Goal: Task Accomplishment & Management: Complete application form

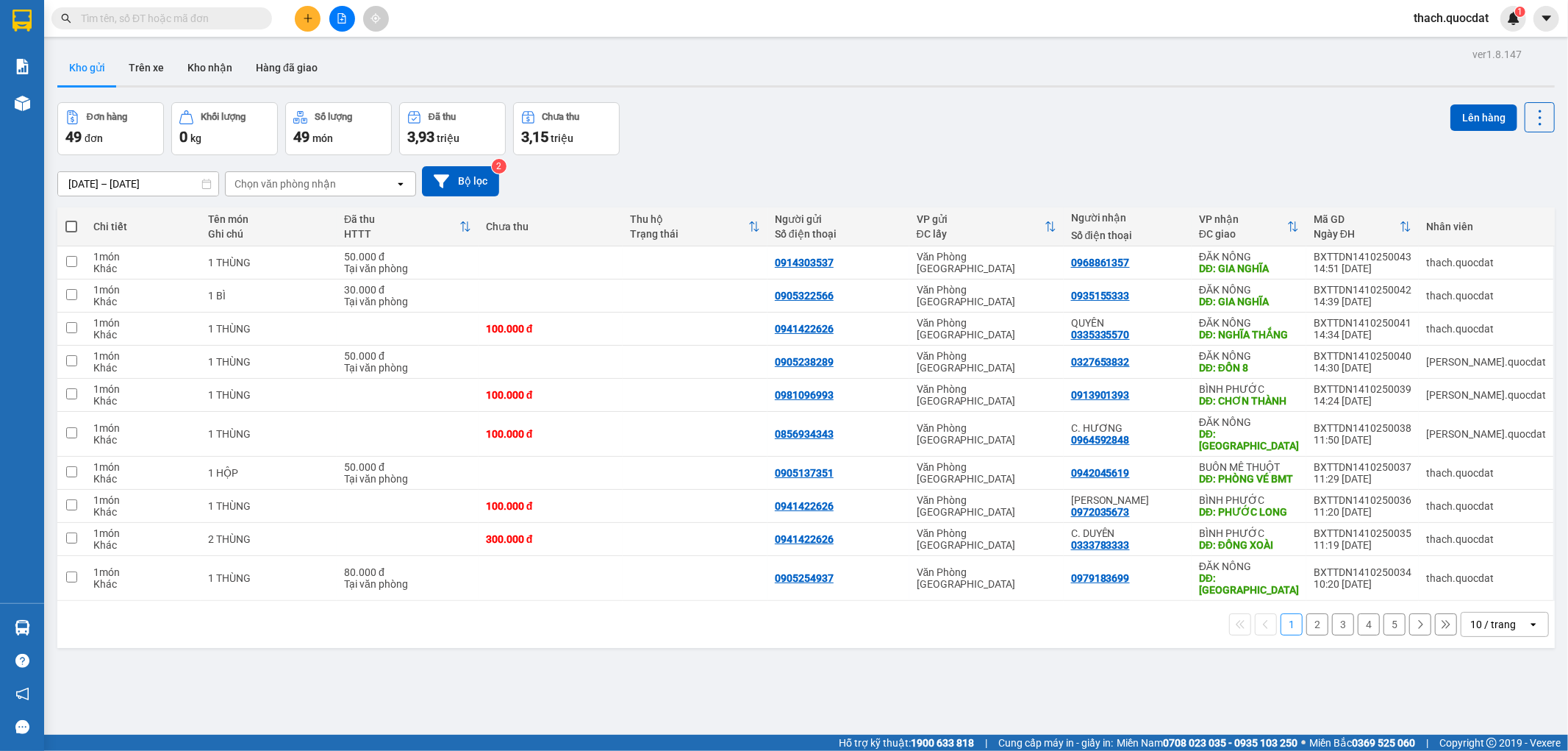
click at [1089, 128] on div "Đơn hàng 49 đơn Khối lượng 0 kg Số lượng 49 món Đã thu 3,93 triệu Chưa thu 3,15…" at bounding box center [806, 128] width 1497 height 53
click at [310, 22] on icon "plus" at bounding box center [308, 18] width 10 height 10
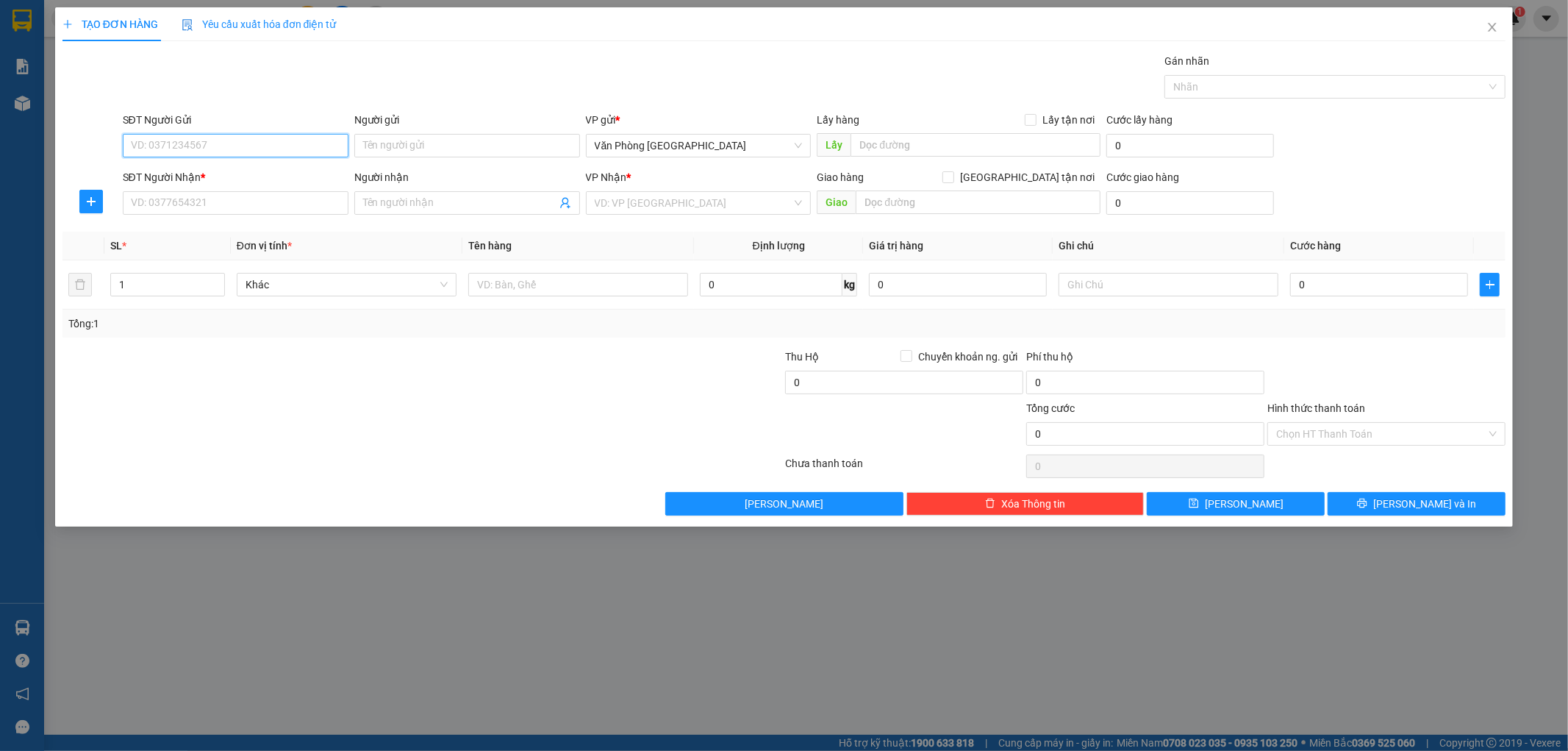
click at [290, 136] on input "SĐT Người Gửi" at bounding box center [235, 145] width 226 height 23
type input "0983006275"
click at [243, 213] on input "SĐT Người Nhận *" at bounding box center [235, 203] width 226 height 23
type input "0989477979"
click at [497, 204] on input "Người nhận" at bounding box center [459, 203] width 193 height 16
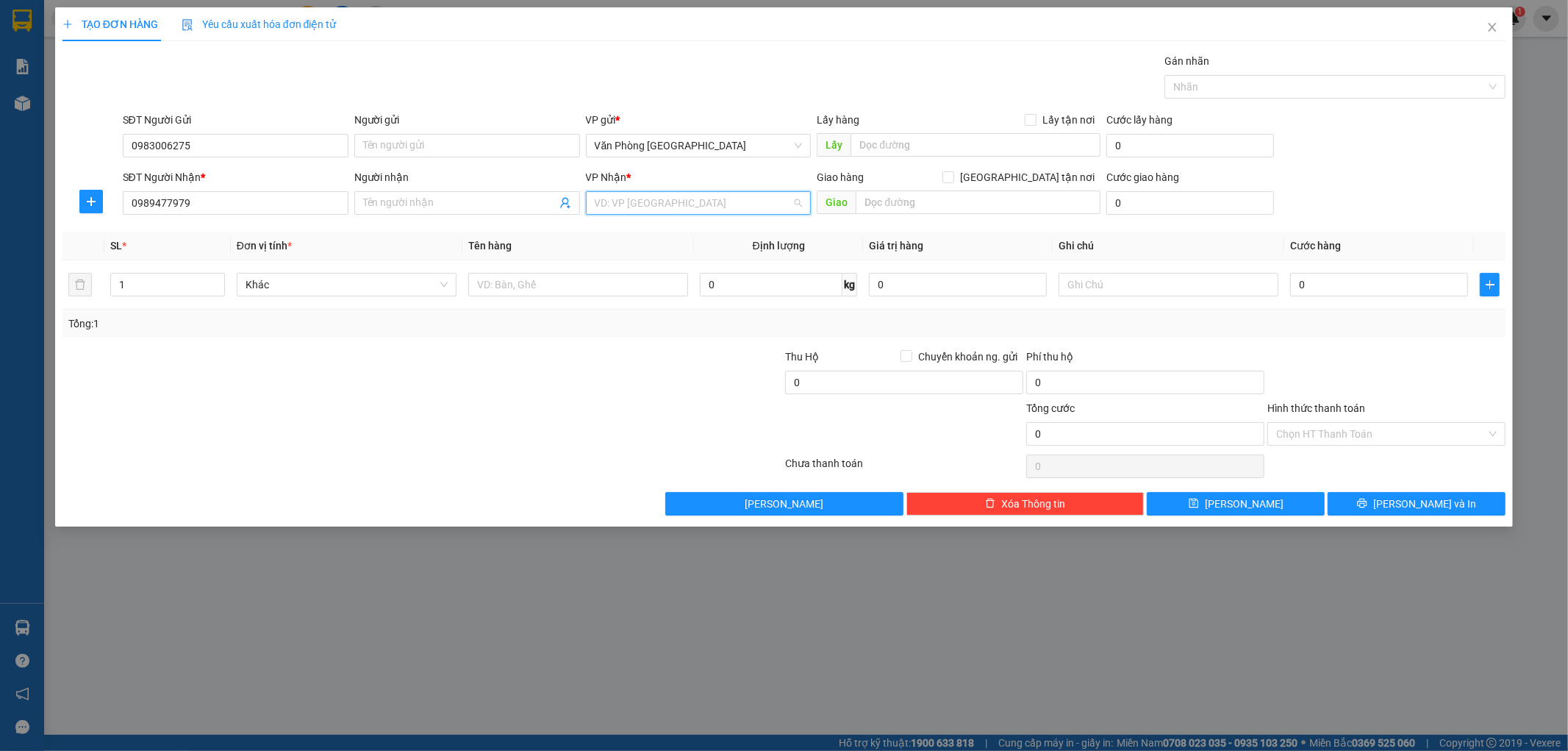
click at [647, 207] on input "search" at bounding box center [694, 204] width 198 height 22
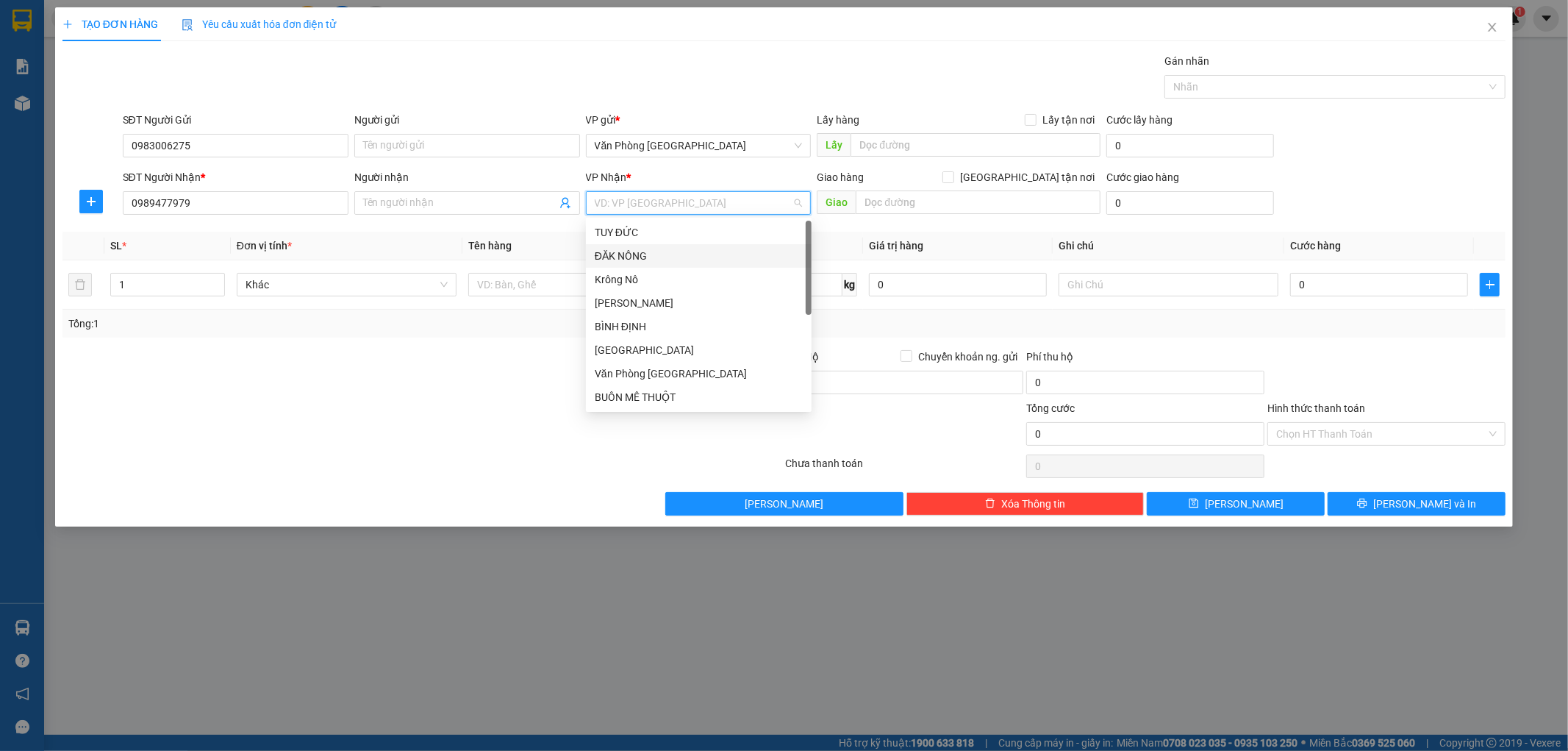
click at [644, 259] on div "ĐĂK NÔNG" at bounding box center [699, 256] width 208 height 16
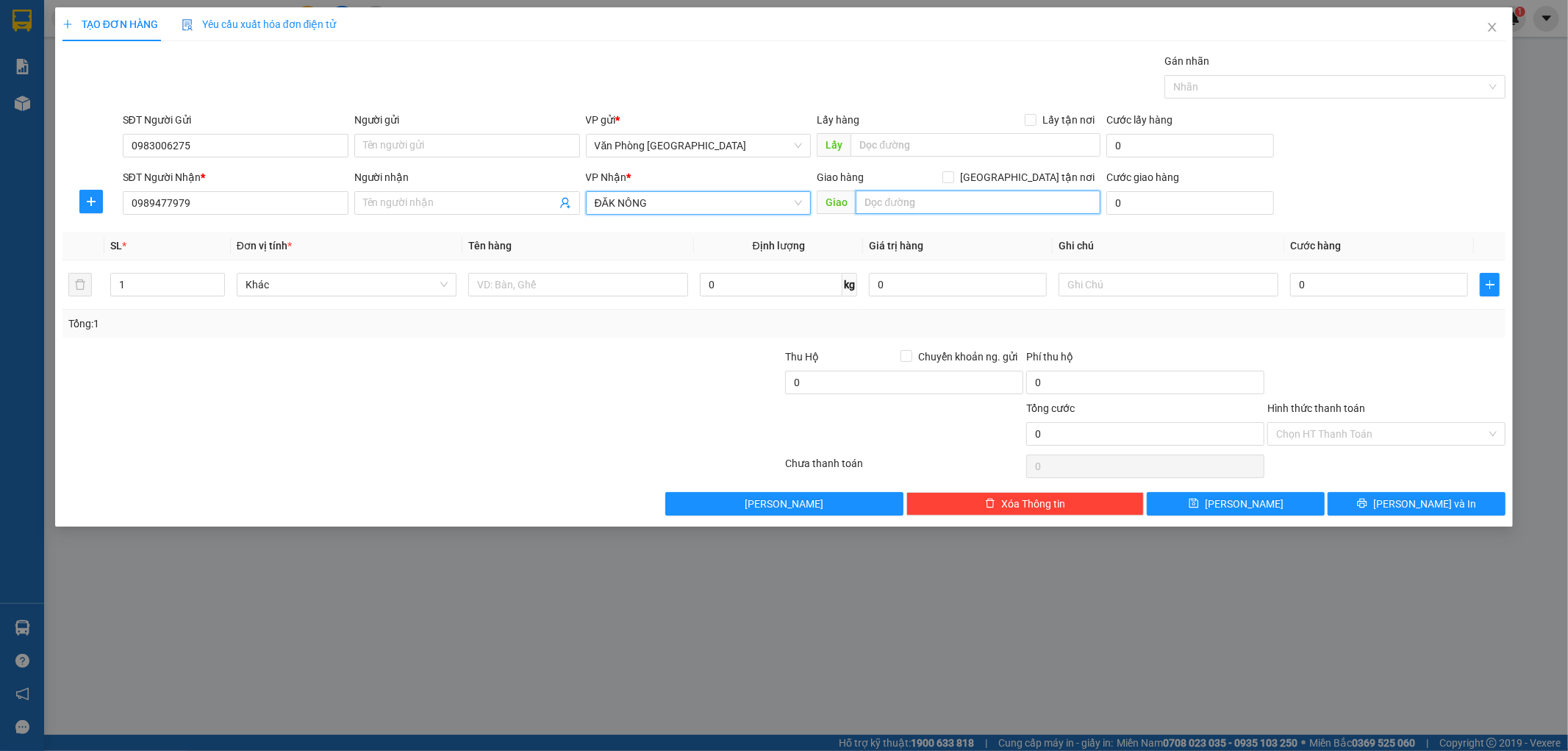
click at [892, 204] on input "text" at bounding box center [978, 202] width 245 height 23
type input "t"
type input "TRẠM THU PHÍ EA ĐAR"
click at [641, 284] on input "text" at bounding box center [578, 284] width 220 height 23
click at [664, 197] on span "ĐĂK NÔNG" at bounding box center [699, 204] width 208 height 22
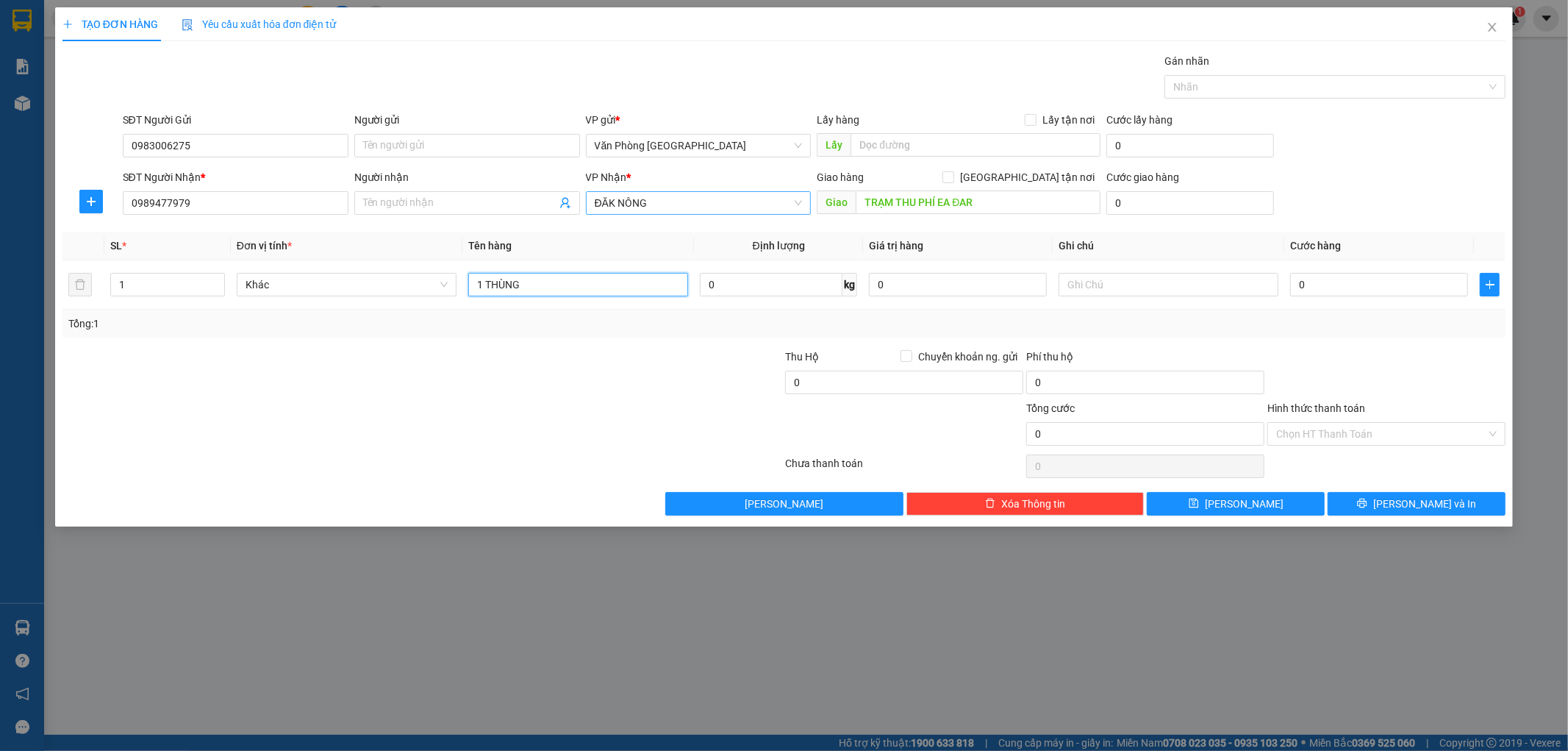
type input "1 THÙNG"
click at [968, 238] on th "Giá trị hàng" at bounding box center [958, 246] width 190 height 29
click at [1005, 203] on input "TRẠM THU PHÍ EA ĐAR" at bounding box center [978, 202] width 245 height 23
click at [987, 200] on input "TRẠM THU PHÍ EA ĐAR" at bounding box center [978, 202] width 245 height 23
type input "TRẠM THU PHÍ EA ĐAR - EAKA"
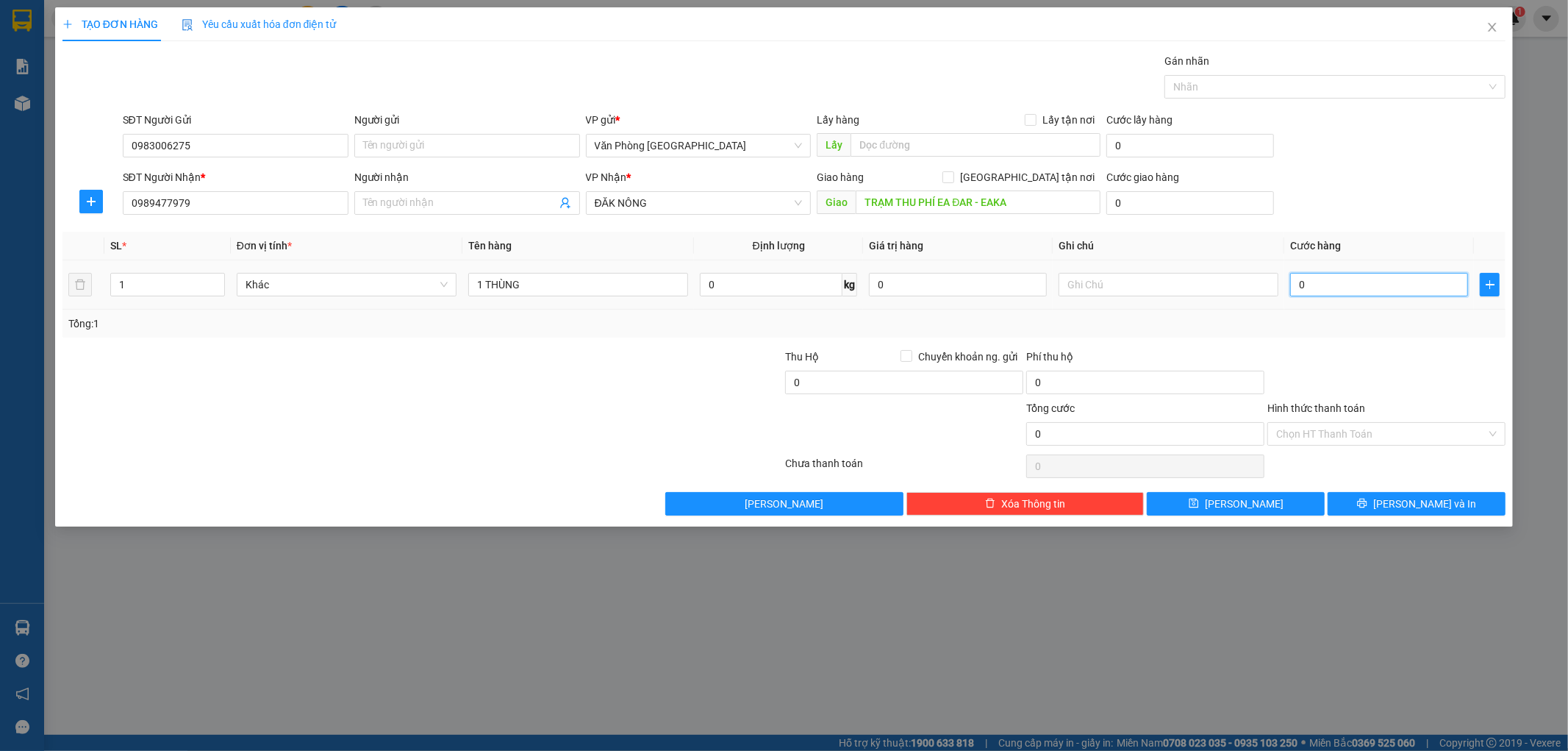
click at [1361, 282] on input "0" at bounding box center [1379, 284] width 178 height 23
type input "1"
type input "10"
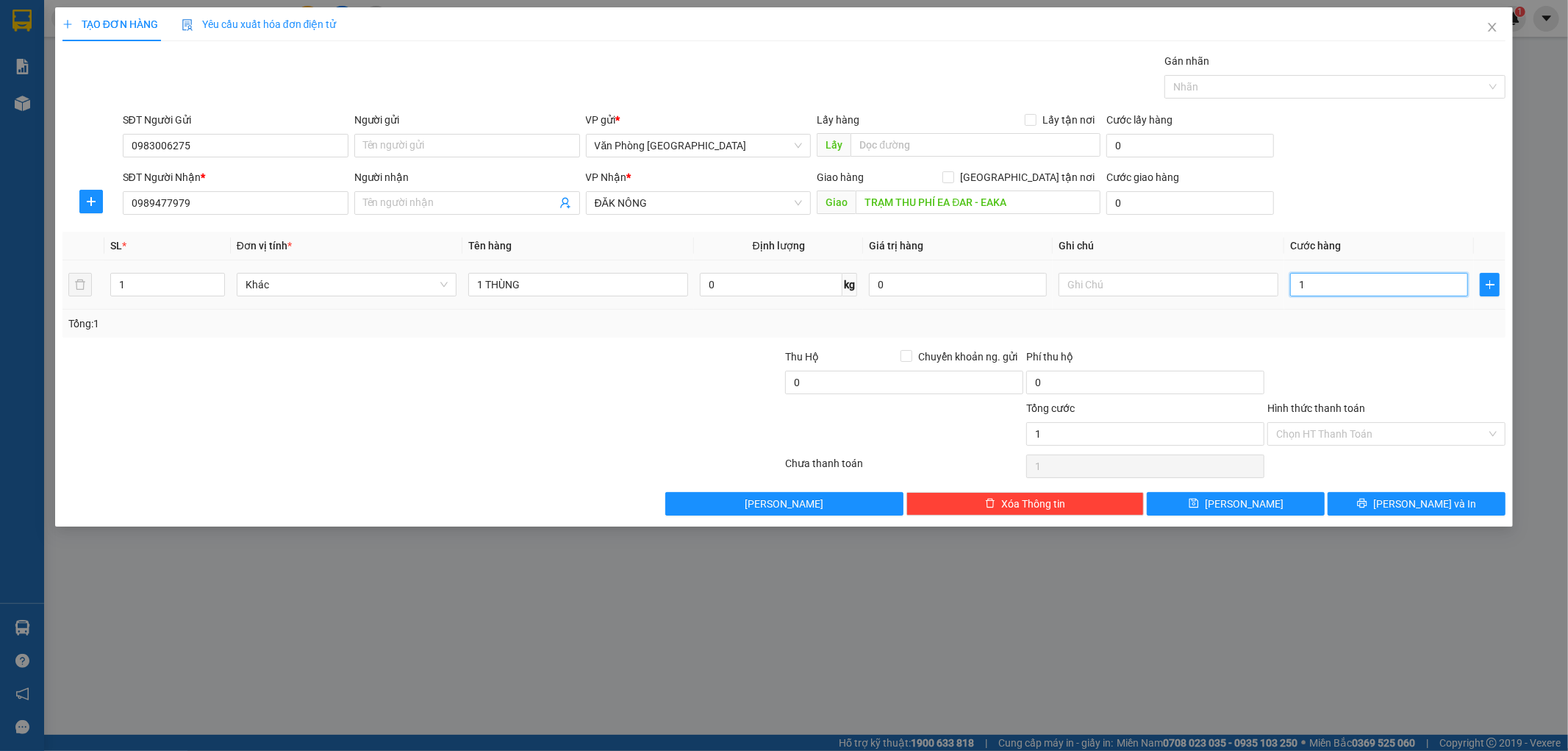
type input "10"
type input "100"
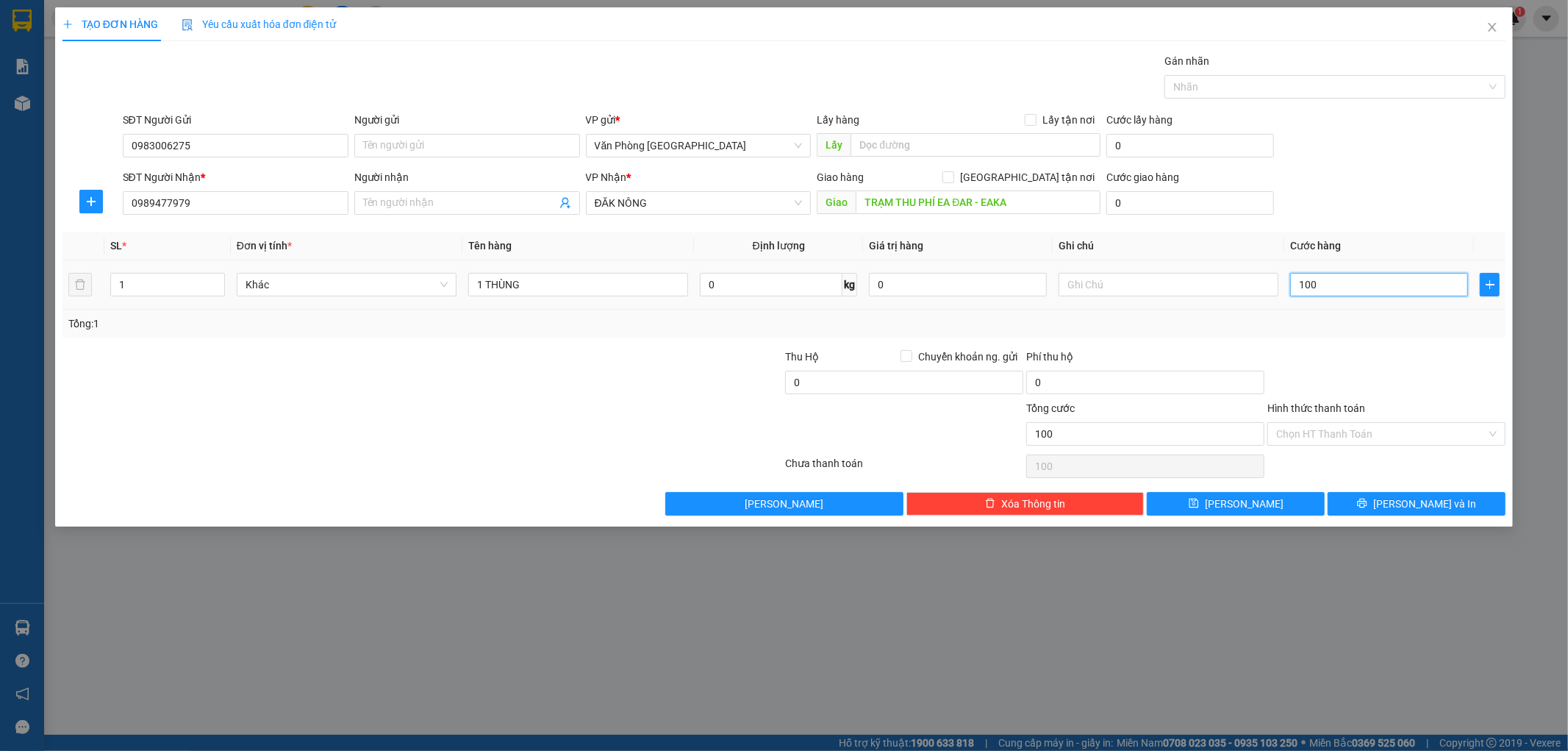
type input "1.000"
type input "10.000"
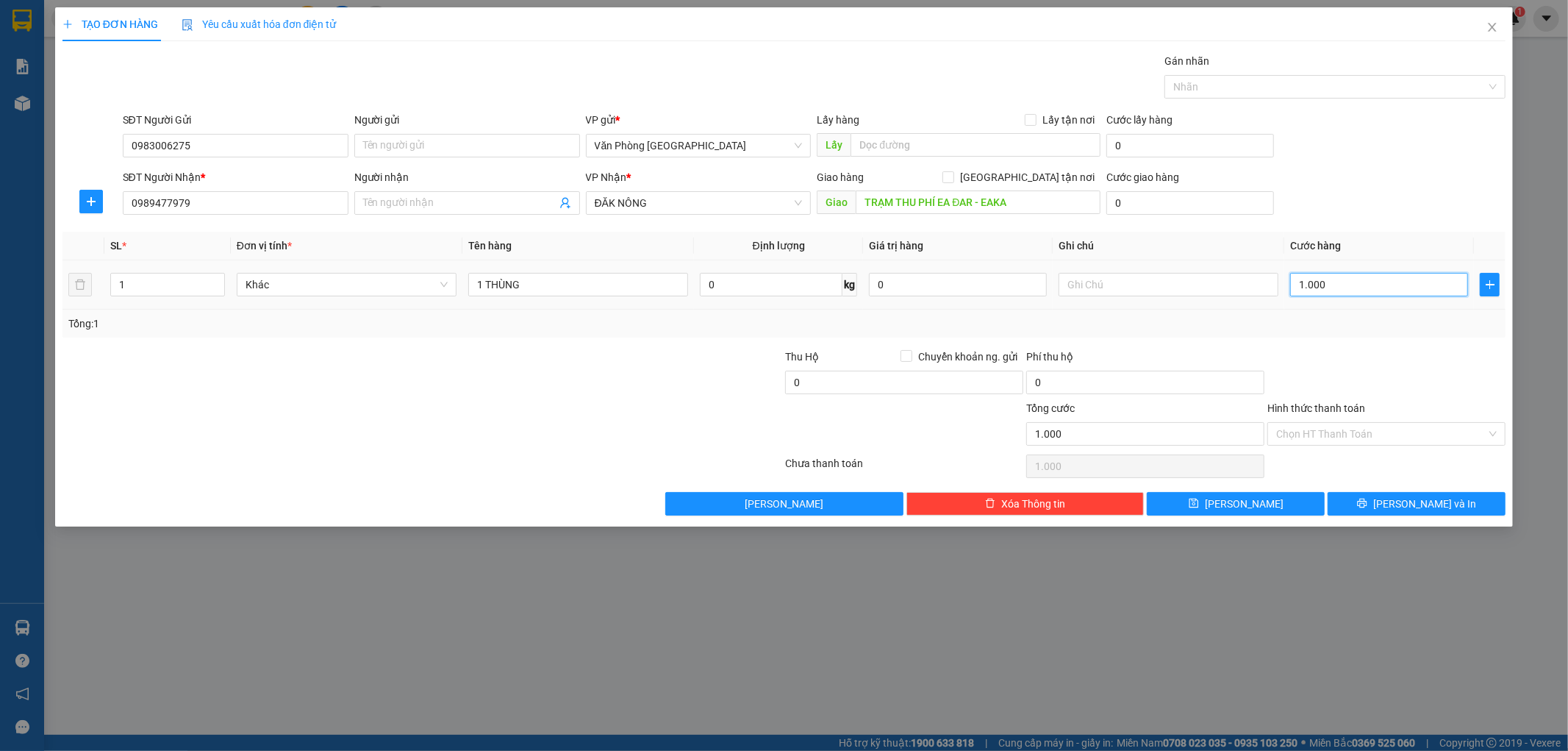
type input "10.000"
type input "100.000"
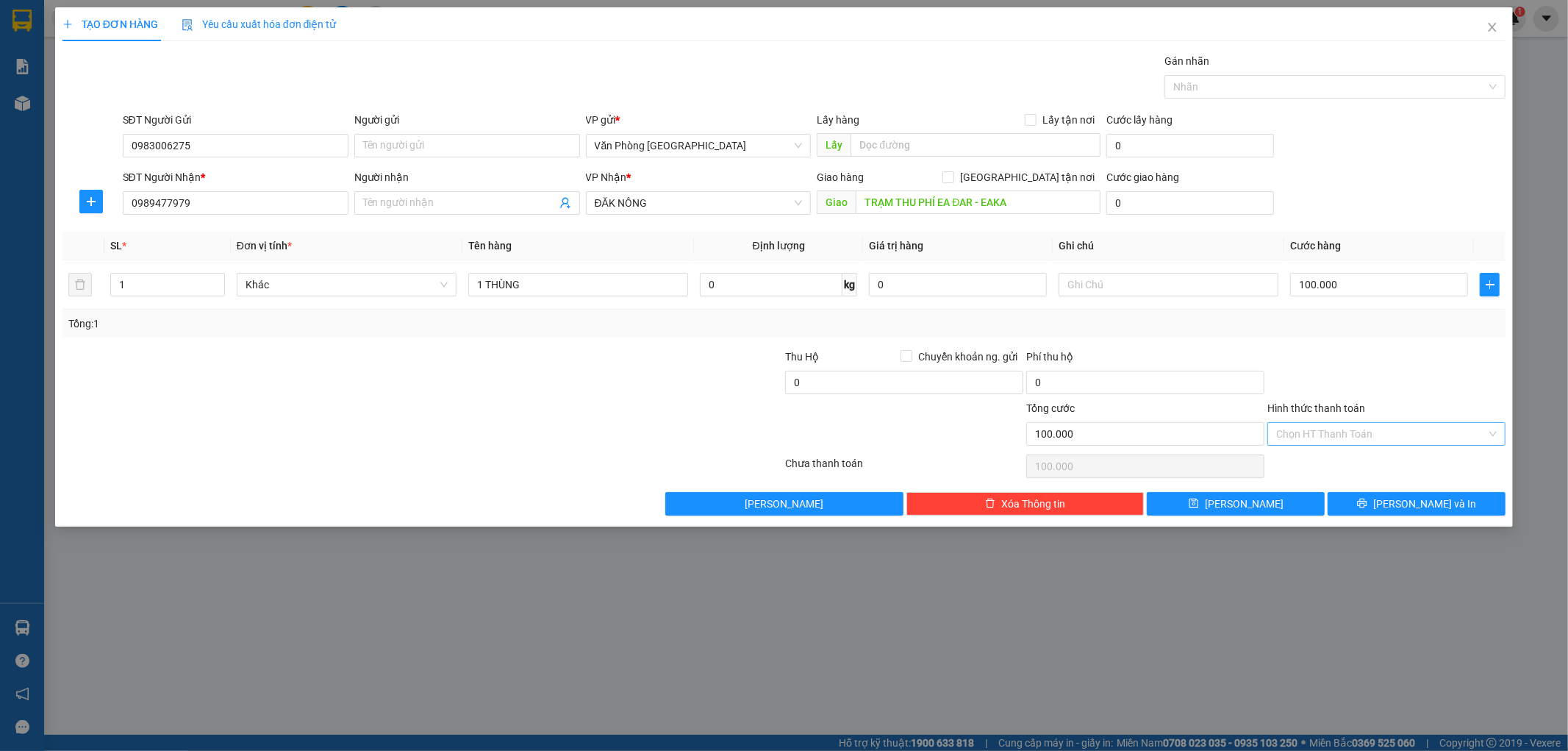
click at [1324, 434] on input "Hình thức thanh toán" at bounding box center [1381, 434] width 211 height 22
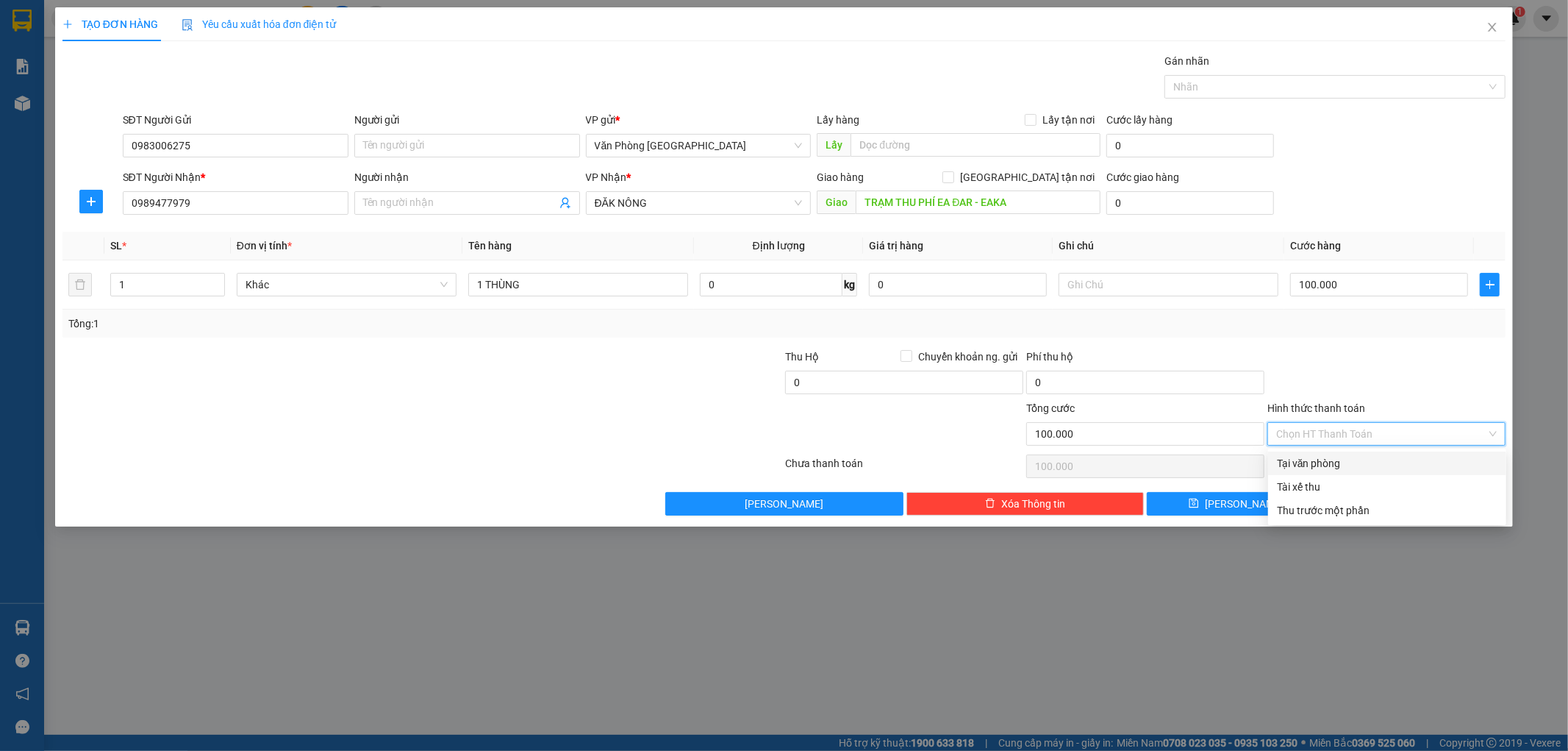
click at [1317, 464] on div "Tại văn phòng" at bounding box center [1387, 464] width 221 height 16
type input "0"
click at [1402, 505] on button "[PERSON_NAME] và In" at bounding box center [1416, 504] width 178 height 23
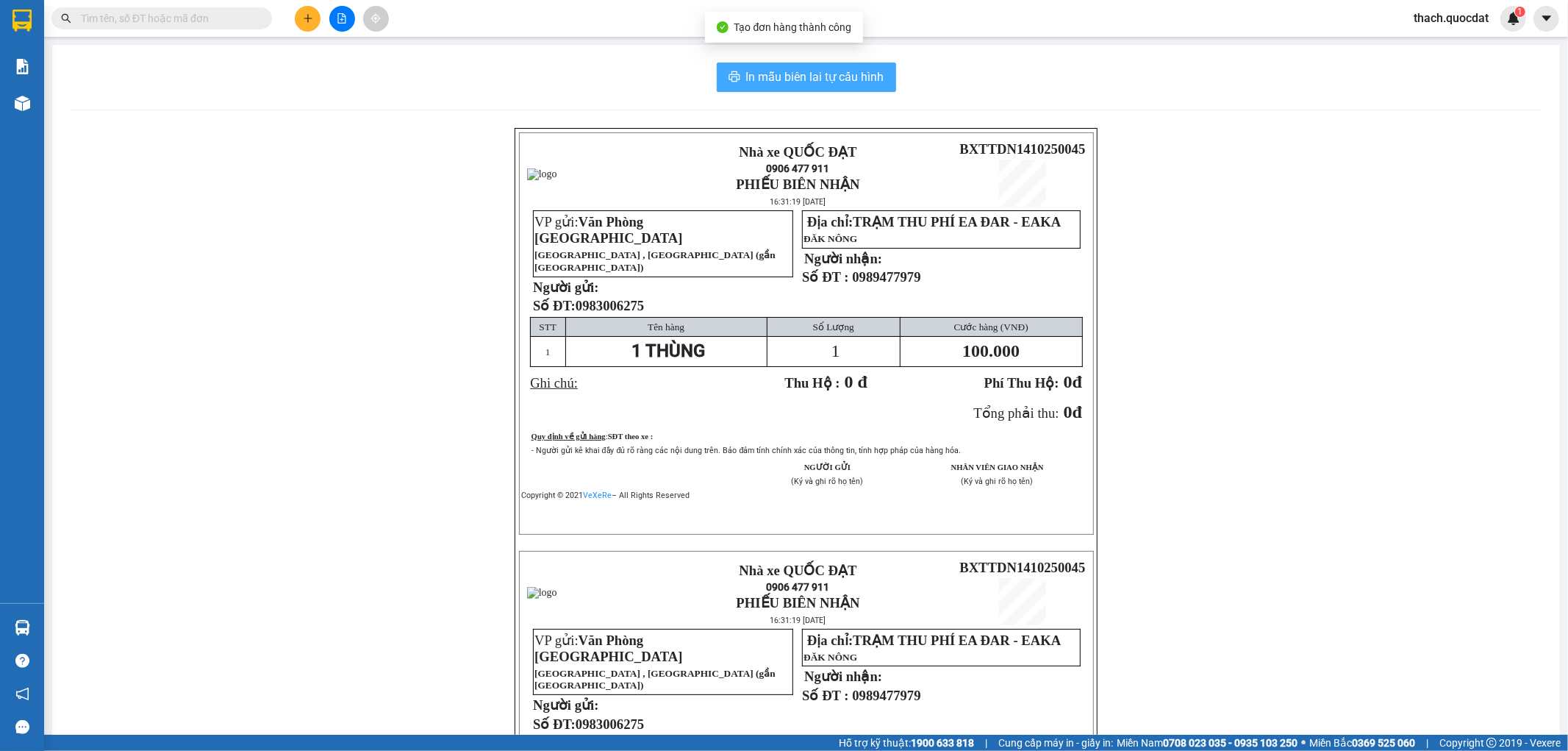
click at [842, 82] on span "In mẫu biên lai tự cấu hình" at bounding box center [815, 77] width 138 height 18
